Goal: Information Seeking & Learning: Learn about a topic

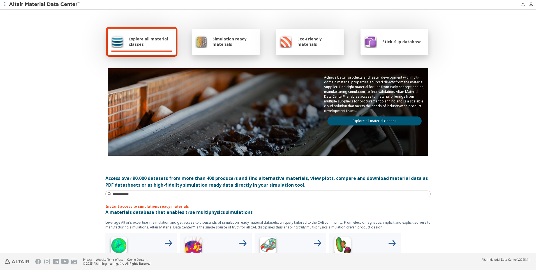
click at [215, 47] on div "Simulation ready materials" at bounding box center [225, 41] width 61 height 13
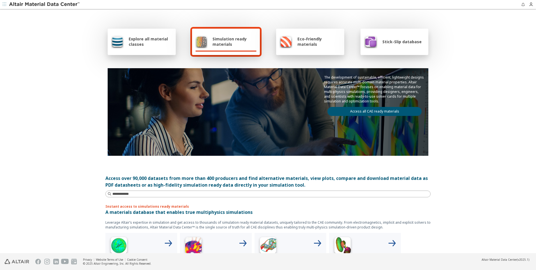
click at [382, 112] on link "Access all CAE ready materials" at bounding box center [375, 111] width 94 height 9
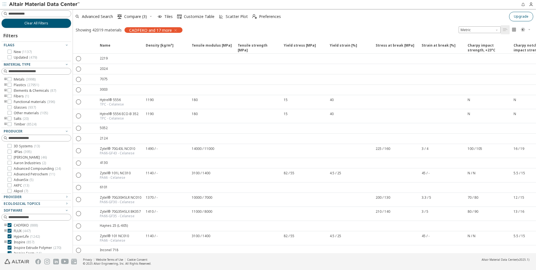
click at [520, 17] on span "Upgrade" at bounding box center [521, 16] width 15 height 4
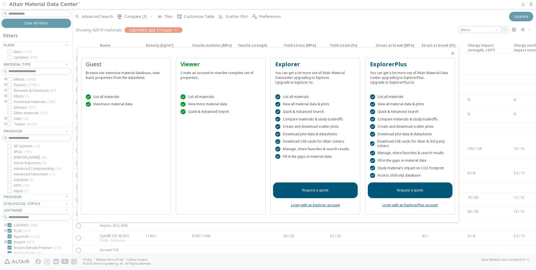
click at [229, 75] on div "Create an account to view the complete set of properties." at bounding box center [221, 74] width 80 height 12
click at [410, 25] on div at bounding box center [268, 135] width 536 height 270
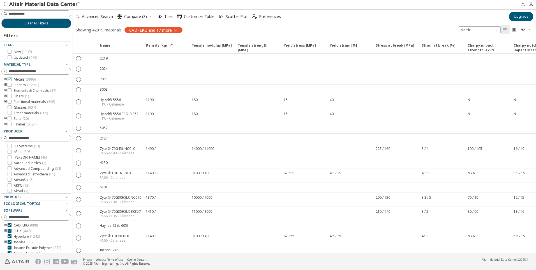
click at [10, 77] on icon at bounding box center [10, 79] width 4 height 4
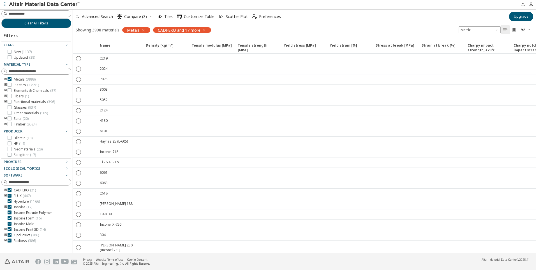
click at [145, 30] on icon "button" at bounding box center [143, 30] width 4 height 4
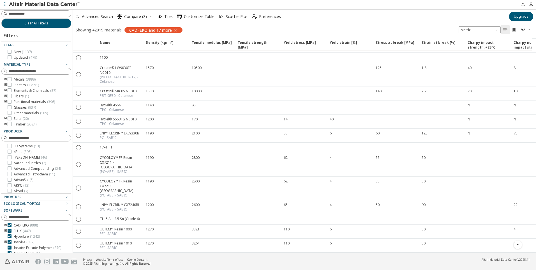
scroll to position [1056, 0]
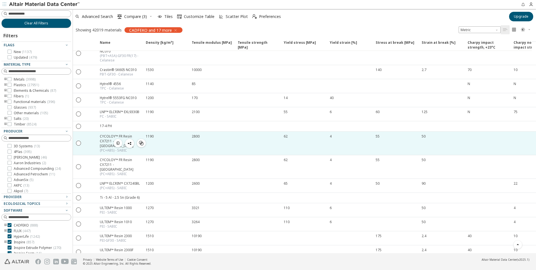
click at [107, 134] on div "CYCOLOY™ FR Resin CX7211 - [GEOGRAPHIC_DATA]" at bounding box center [121, 141] width 43 height 14
click at [140, 141] on icon "" at bounding box center [141, 143] width 4 height 4
click at [107, 134] on div "CYCOLOY™ FR Resin CX7211 - [GEOGRAPHIC_DATA]" at bounding box center [121, 141] width 43 height 14
click at [78, 140] on icon "" at bounding box center [78, 142] width 5 height 5
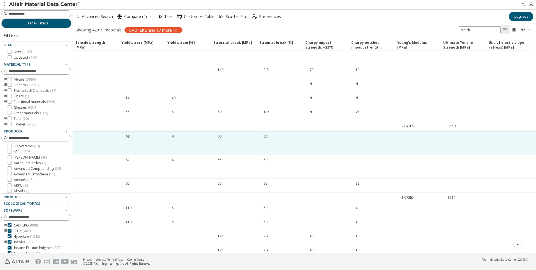
scroll to position [0, 0]
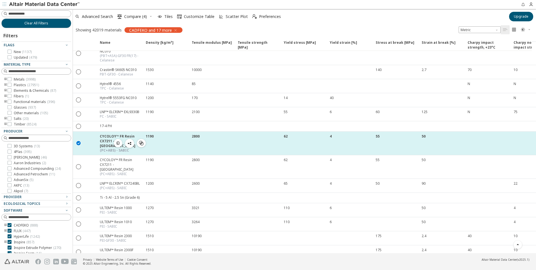
click at [117, 141] on icon "button" at bounding box center [118, 143] width 4 height 4
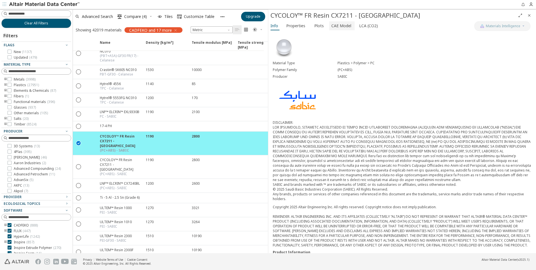
click at [334, 24] on span "CAE Model" at bounding box center [341, 25] width 20 height 9
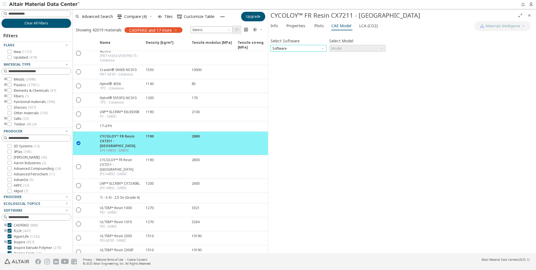
click at [321, 50] on span "Software" at bounding box center [299, 48] width 56 height 7
click at [294, 121] on span "Ls-Dyna" at bounding box center [299, 123] width 52 height 4
click at [340, 50] on span "Model" at bounding box center [358, 48] width 56 height 7
click at [342, 57] on span "Mat1" at bounding box center [358, 55] width 52 height 4
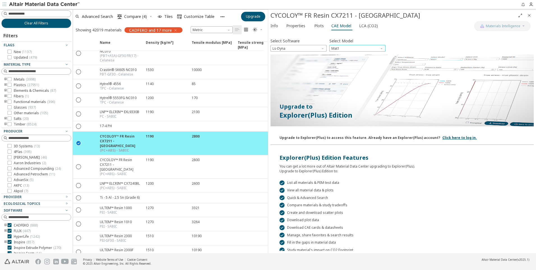
scroll to position [26, 0]
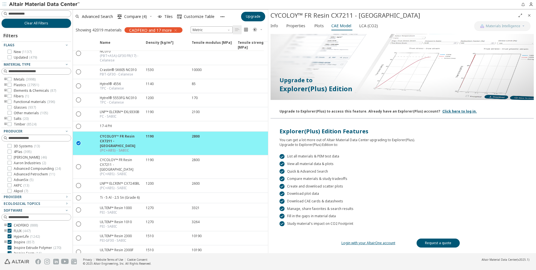
click at [378, 244] on link "Login with your AltairOne account" at bounding box center [369, 242] width 54 height 5
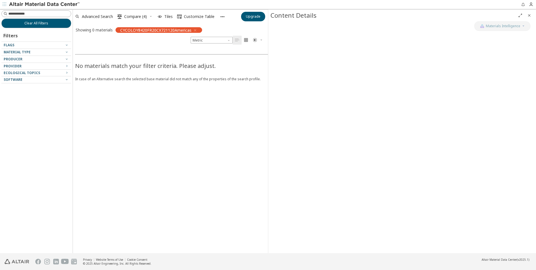
click at [194, 30] on icon "button" at bounding box center [195, 30] width 4 height 4
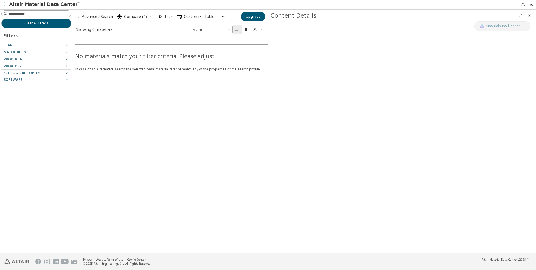
click at [27, 54] on div at bounding box center [34, 54] width 67 height 3
click at [67, 51] on icon "button" at bounding box center [66, 52] width 4 height 4
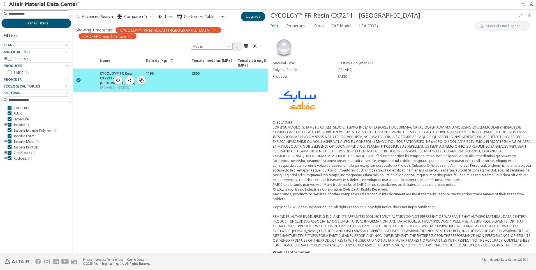
click at [78, 77] on icon "" at bounding box center [78, 79] width 5 height 5
click at [6, 124] on icon "toogle group" at bounding box center [6, 125] width 4 height 4
click at [132, 34] on icon "button" at bounding box center [129, 36] width 4 height 4
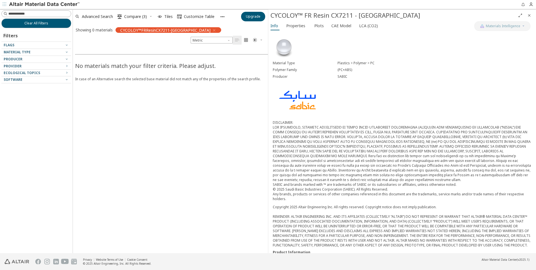
click at [212, 29] on icon "button" at bounding box center [214, 30] width 4 height 4
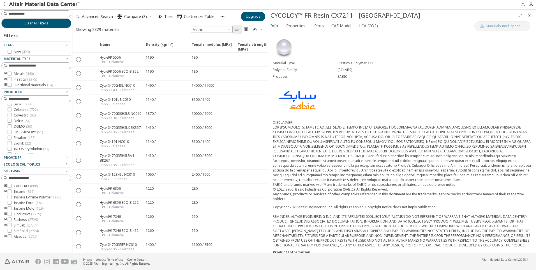
scroll to position [31, 0]
click at [11, 132] on icon at bounding box center [10, 132] width 4 height 4
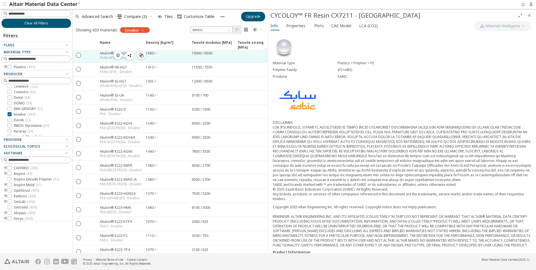
scroll to position [308, 0]
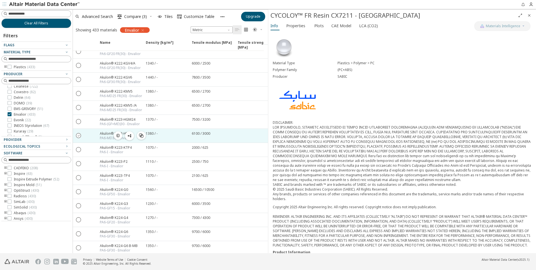
click at [79, 136] on icon "" at bounding box center [78, 135] width 5 height 5
click at [116, 135] on icon "button" at bounding box center [118, 135] width 4 height 4
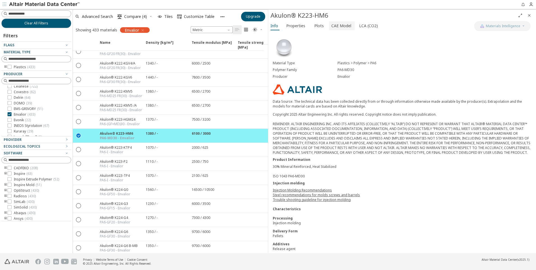
click at [343, 26] on span "CAE Model" at bounding box center [341, 25] width 20 height 9
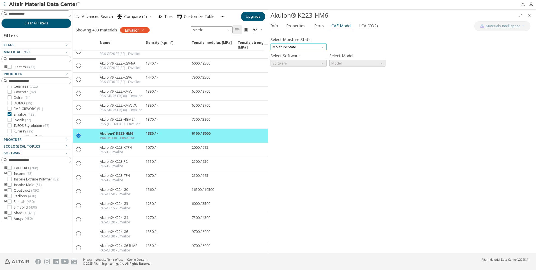
click at [314, 46] on span "Moisture State" at bounding box center [299, 46] width 56 height 7
click at [305, 57] on button "Conditioned" at bounding box center [299, 60] width 56 height 7
click at [303, 65] on span "Software" at bounding box center [299, 63] width 56 height 7
click at [341, 63] on span "Model" at bounding box center [358, 63] width 56 height 7
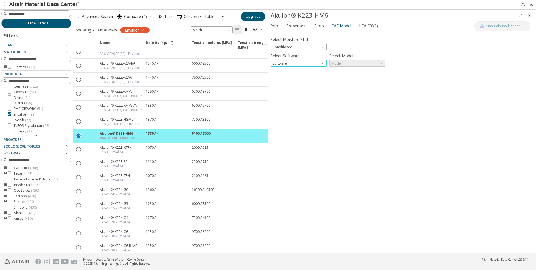
click at [325, 63] on span "Software" at bounding box center [323, 62] width 4 height 4
click at [381, 90] on div "Select Moisture State Conditioned Select Software Software Select Model Model I…" at bounding box center [402, 142] width 263 height 217
click at [366, 63] on span "Model" at bounding box center [358, 63] width 56 height 7
click at [403, 126] on div "Select Moisture State Conditioned Select Software Software Select Model Model I…" at bounding box center [402, 142] width 263 height 217
click at [79, 135] on icon "" at bounding box center [78, 135] width 5 height 5
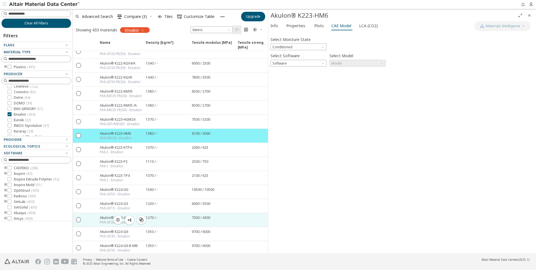
click at [105, 221] on div "PA6-GF20 - Envalior" at bounding box center [115, 222] width 31 height 4
click at [81, 220] on icon "" at bounding box center [78, 219] width 5 height 5
click at [119, 221] on icon "button" at bounding box center [118, 219] width 4 height 4
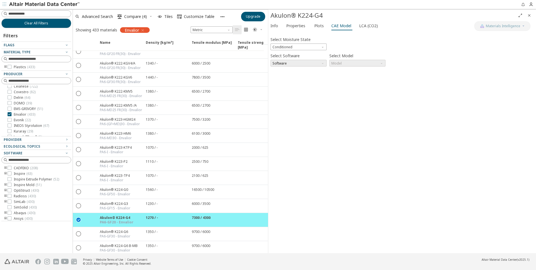
click at [281, 64] on span "Software" at bounding box center [299, 63] width 56 height 7
click at [352, 102] on div "Select Moisture State Conditioned Select Software Software Select Model Model I…" at bounding box center [402, 142] width 263 height 217
click at [319, 46] on span "Conditioned" at bounding box center [299, 46] width 56 height 7
click at [296, 60] on span "Conditioned" at bounding box center [299, 61] width 52 height 4
click at [360, 121] on div "Select Moisture State Conditioned Select Software Software Select Model Model I…" at bounding box center [402, 142] width 263 height 217
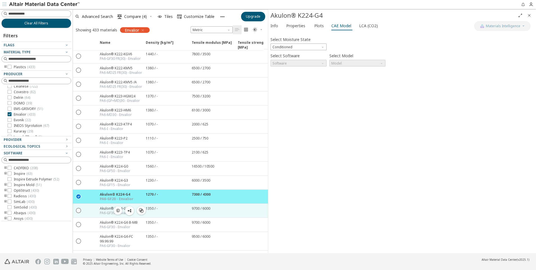
scroll to position [393, 0]
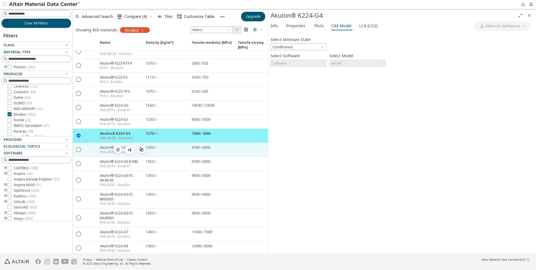
click at [103, 148] on div "Akulon® K224-G6" at bounding box center [115, 147] width 31 height 5
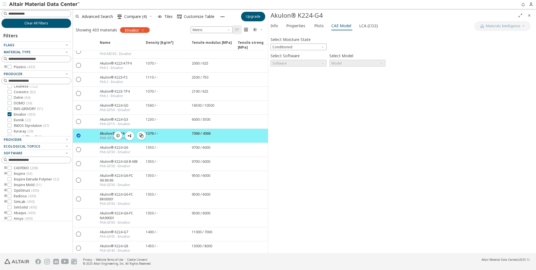
click at [78, 135] on icon "" at bounding box center [78, 135] width 5 height 5
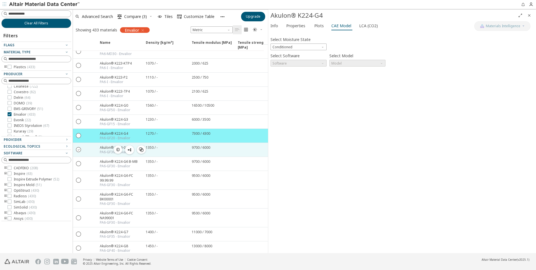
click at [77, 149] on icon "" at bounding box center [78, 149] width 5 height 5
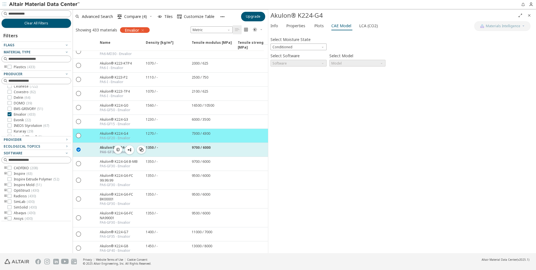
click at [117, 148] on icon "button" at bounding box center [118, 149] width 4 height 4
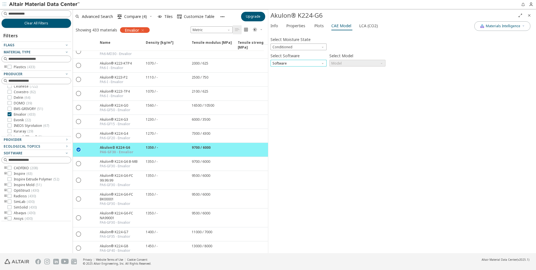
click at [308, 61] on span "Software" at bounding box center [299, 63] width 56 height 7
drag, startPoint x: 413, startPoint y: 84, endPoint x: 391, endPoint y: 70, distance: 26.0
click at [411, 80] on div "Select Moisture State Conditioned Select Software Software Select Model Model I…" at bounding box center [402, 142] width 263 height 217
click at [376, 65] on span "Model" at bounding box center [358, 63] width 56 height 7
click at [379, 61] on span "Model" at bounding box center [358, 63] width 56 height 7
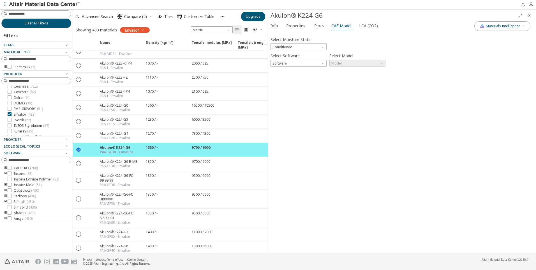
click at [373, 133] on div "Select Moisture State Conditioned Select Software Software Select Model Model I…" at bounding box center [402, 142] width 263 height 217
click at [79, 151] on icon "" at bounding box center [78, 149] width 5 height 5
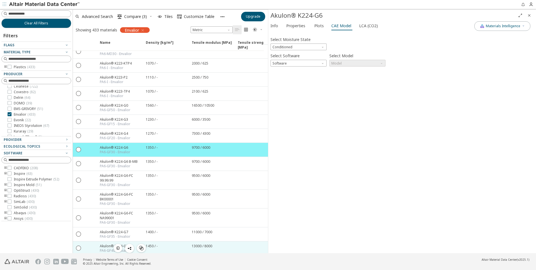
scroll to position [421, 0]
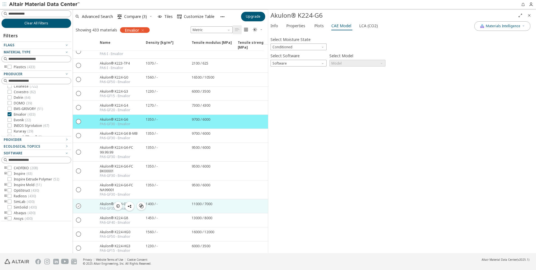
click at [77, 206] on icon "" at bounding box center [78, 205] width 5 height 5
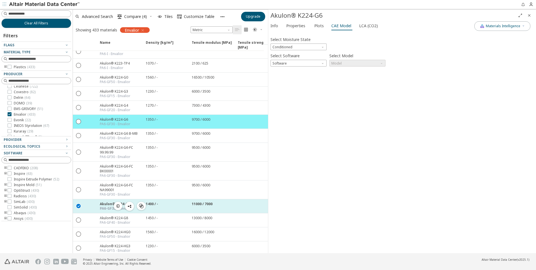
click at [117, 205] on icon "button" at bounding box center [118, 206] width 4 height 4
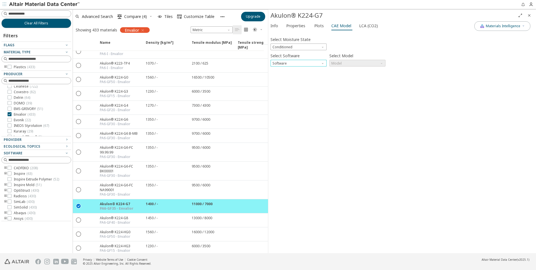
click at [322, 64] on span "Software" at bounding box center [323, 62] width 4 height 4
click at [340, 64] on span "Model" at bounding box center [358, 63] width 56 height 7
click at [320, 44] on span "Conditioned" at bounding box center [299, 46] width 56 height 7
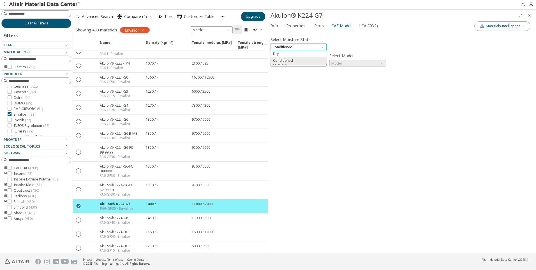
click at [320, 44] on span "Conditioned" at bounding box center [299, 46] width 56 height 7
click at [303, 48] on span "Conditioned" at bounding box center [299, 46] width 56 height 7
click at [283, 54] on span "Dry" at bounding box center [299, 54] width 52 height 4
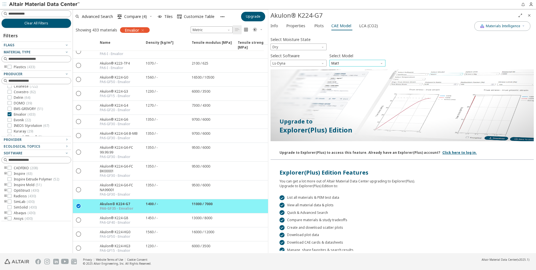
click at [340, 63] on span "Mat1" at bounding box center [358, 63] width 56 height 7
click at [339, 76] on span "Mat24" at bounding box center [337, 77] width 10 height 4
click at [322, 197] on div " List all materials & PEM test data" at bounding box center [402, 197] width 245 height 5
click at [366, 24] on span "LCA (CO2)" at bounding box center [368, 25] width 19 height 9
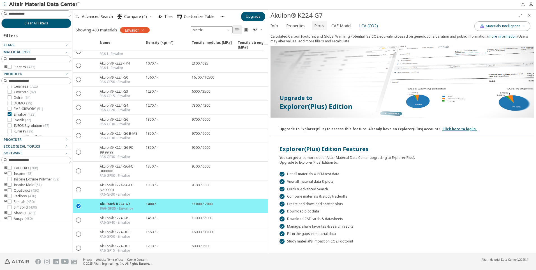
click at [337, 26] on span "CAE Model" at bounding box center [341, 25] width 20 height 9
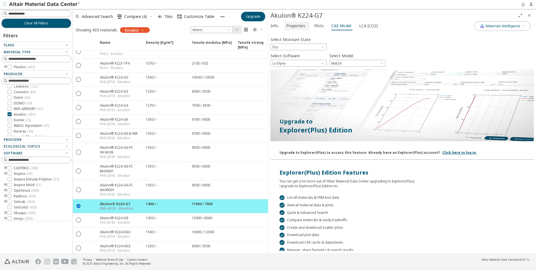
click at [293, 26] on span "Properties" at bounding box center [295, 25] width 19 height 9
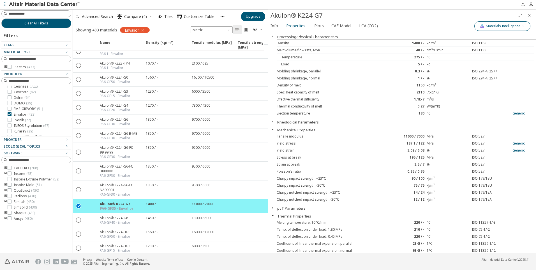
click at [501, 24] on span "Materials Intelligence" at bounding box center [503, 26] width 34 height 4
click at [508, 23] on button "Materials Intelligence" at bounding box center [502, 26] width 56 height 10
click at [276, 28] on span "Info" at bounding box center [275, 25] width 8 height 9
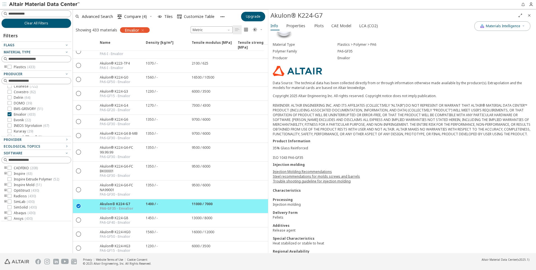
scroll to position [36, 0]
